Goal: Use online tool/utility

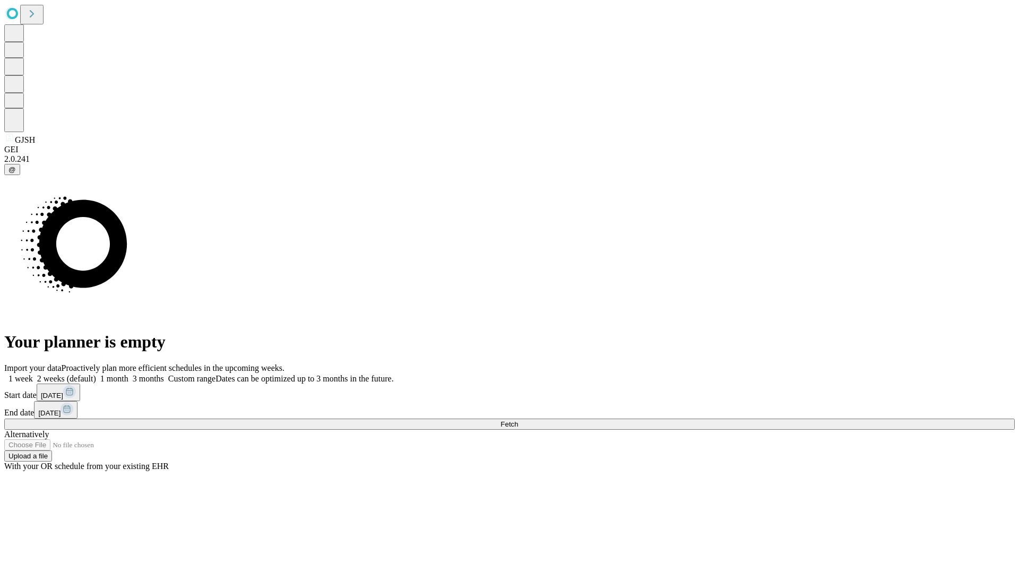
click at [518, 420] on span "Fetch" at bounding box center [509, 424] width 18 height 8
